Goal: Task Accomplishment & Management: Manage account settings

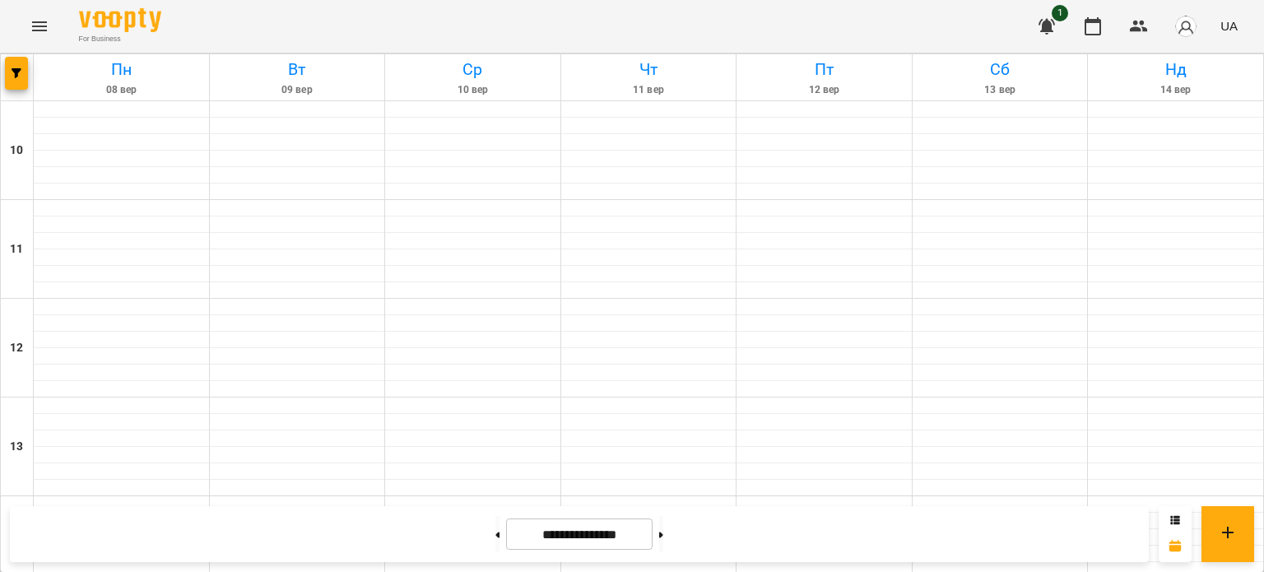
scroll to position [886, 0]
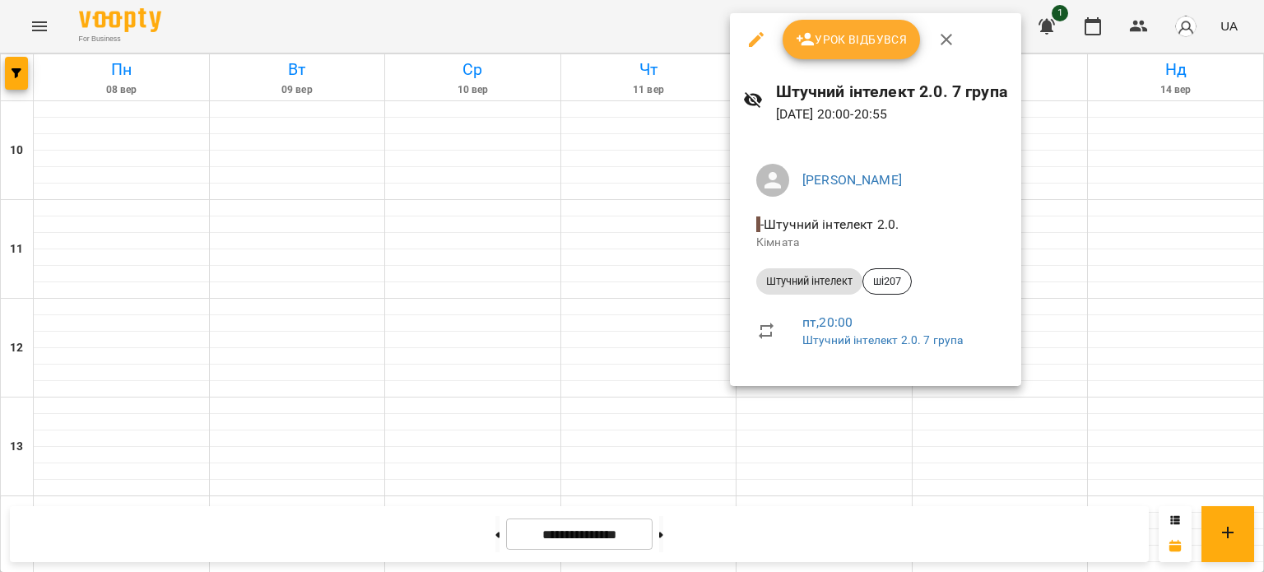
click at [852, 34] on span "Урок відбувся" at bounding box center [852, 40] width 112 height 20
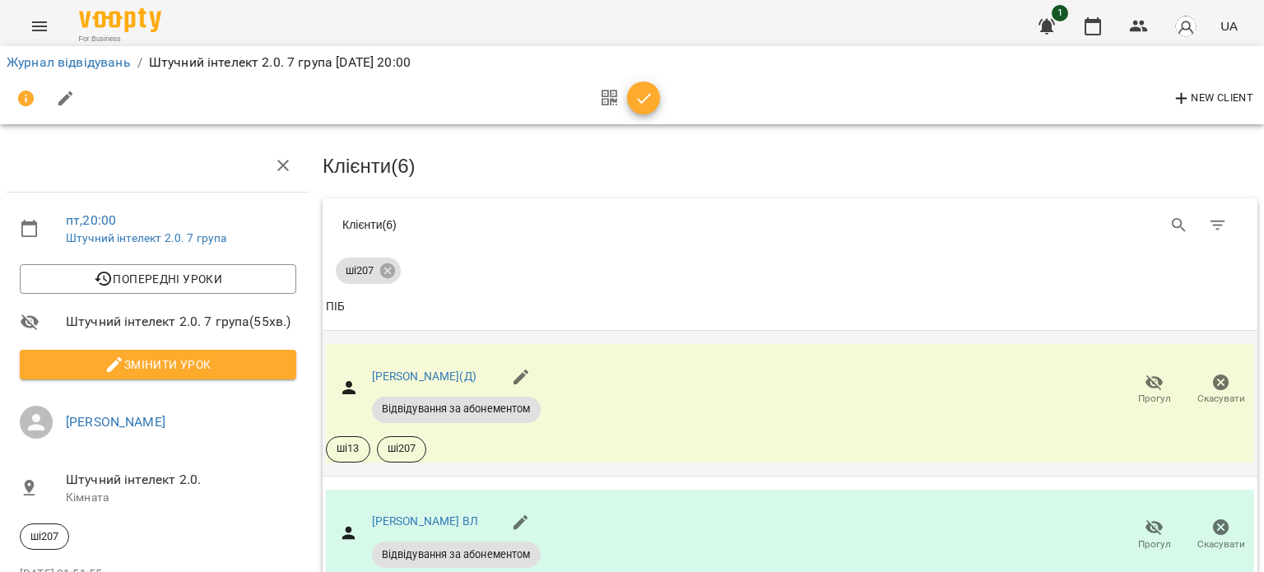
scroll to position [702, 0]
click at [95, 68] on link "Журнал відвідувань" at bounding box center [69, 62] width 124 height 16
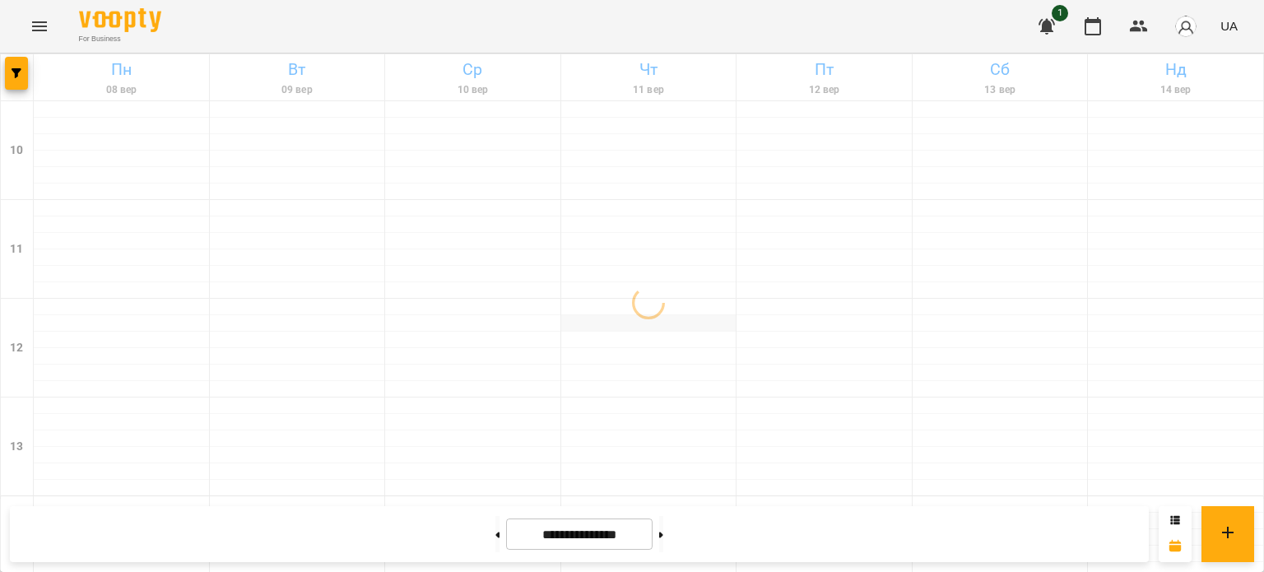
scroll to position [886, 0]
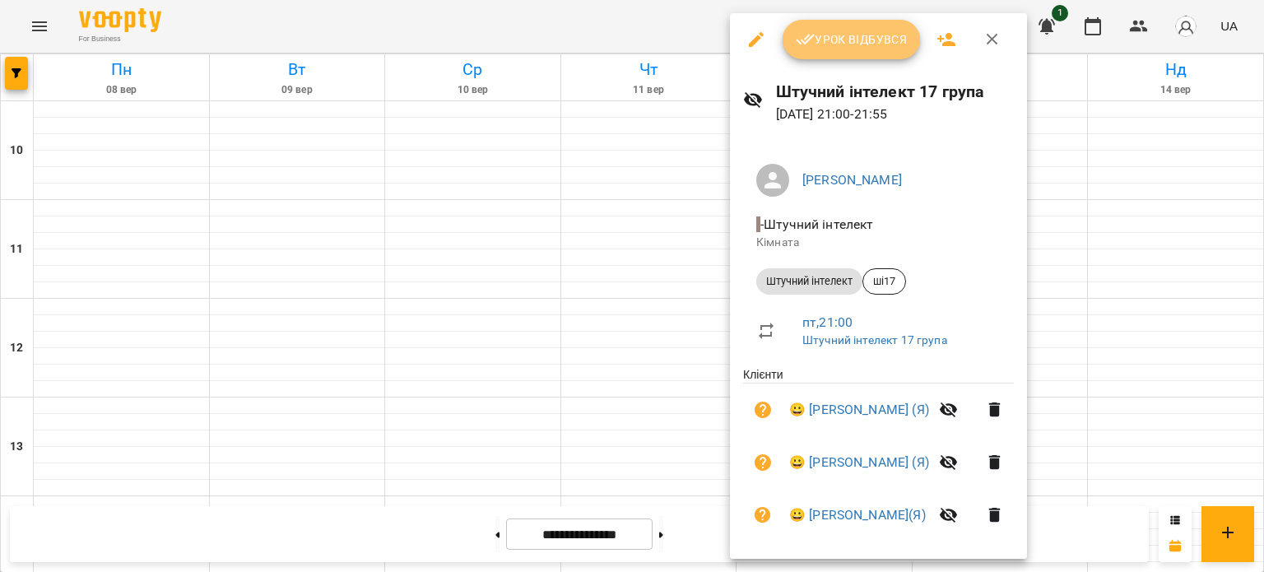
click at [851, 53] on button "Урок відбувся" at bounding box center [851, 39] width 138 height 39
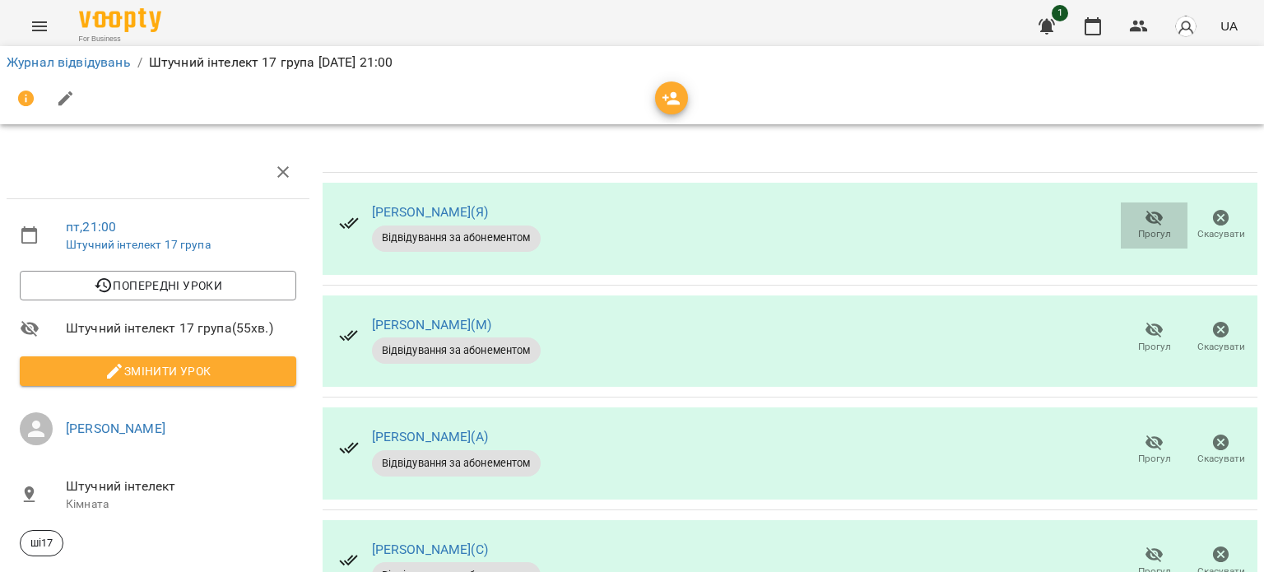
click at [1145, 213] on icon "button" at bounding box center [1154, 219] width 18 height 16
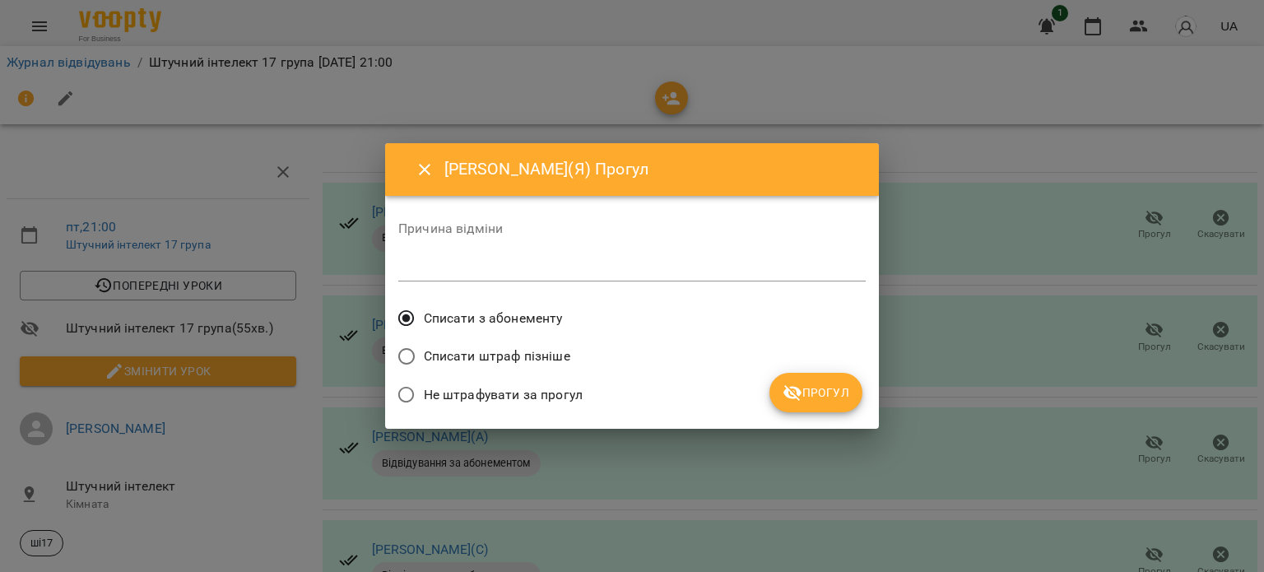
click at [814, 388] on span "Прогул" at bounding box center [815, 393] width 67 height 20
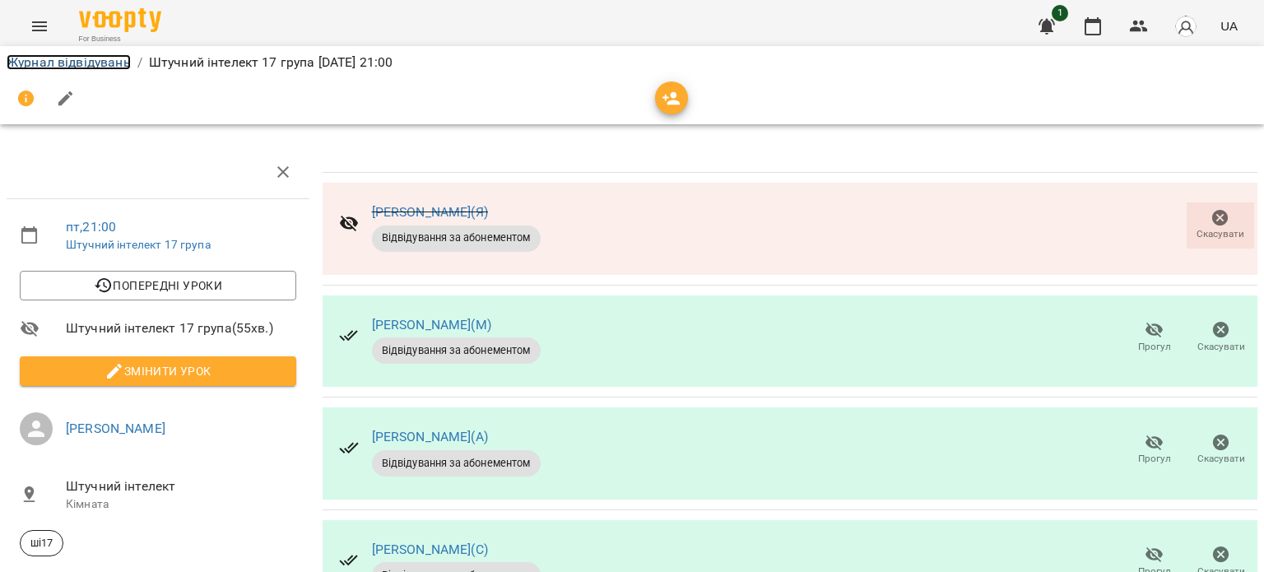
click at [102, 63] on link "Журнал відвідувань" at bounding box center [69, 62] width 124 height 16
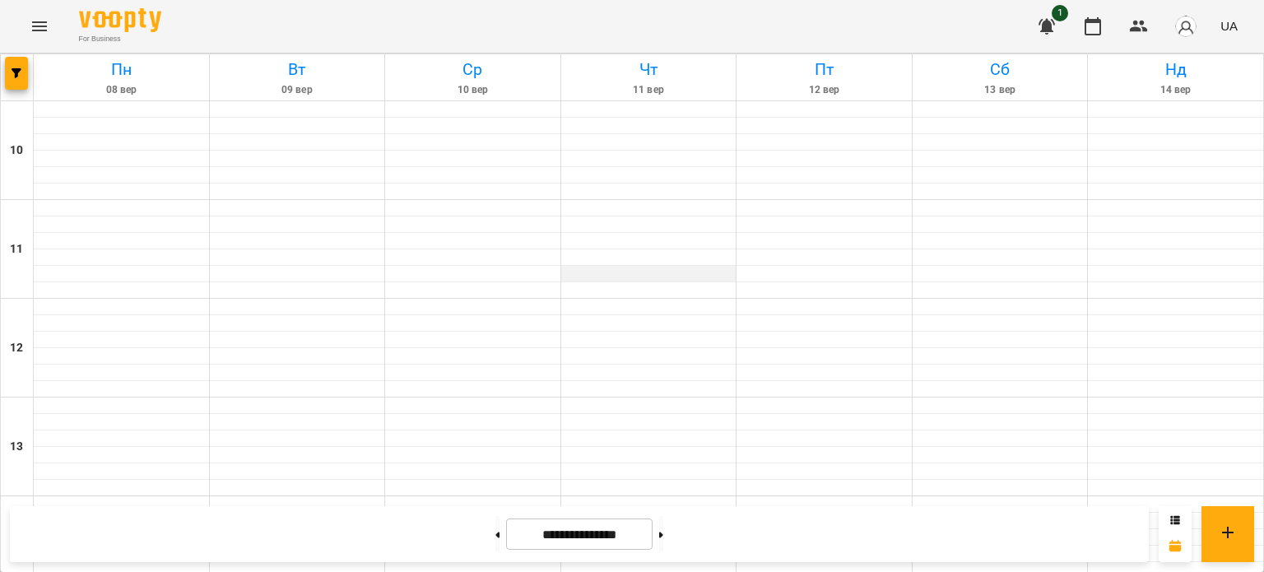
scroll to position [886, 0]
